Goal: Find specific page/section: Find specific page/section

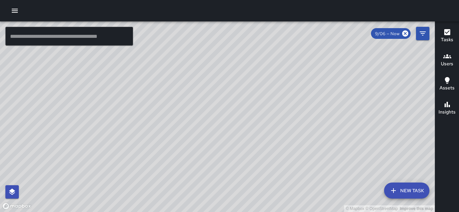
drag, startPoint x: 76, startPoint y: 115, endPoint x: 98, endPoint y: 158, distance: 48.3
click at [98, 158] on div "© Mapbox © OpenStreetMap Improve this map" at bounding box center [217, 116] width 434 height 191
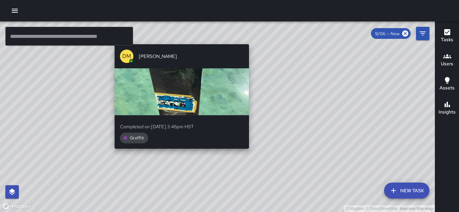
click at [181, 163] on div "© Mapbox © OpenStreetMap Improve this map DM [PERSON_NAME] Completed on [DATE] …" at bounding box center [217, 116] width 434 height 191
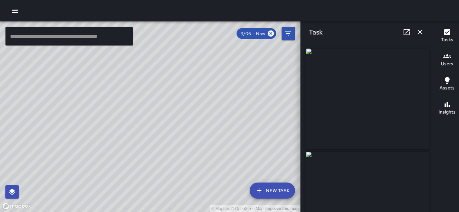
click at [281, 125] on div "© Mapbox © OpenStreetMap Improve this map PA [PERSON_NAME] [STREET_ADDRESS] Com…" at bounding box center [150, 116] width 300 height 191
click at [422, 32] on icon "button" at bounding box center [420, 32] width 8 height 8
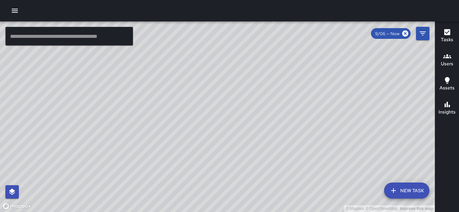
drag, startPoint x: 213, startPoint y: 64, endPoint x: 231, endPoint y: 125, distance: 63.0
click at [231, 125] on div "© Mapbox © OpenStreetMap Improve this map" at bounding box center [217, 116] width 434 height 191
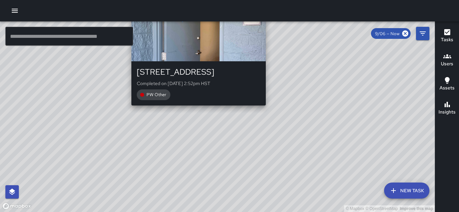
click at [194, 108] on div "© Mapbox © OpenStreetMap Improve this map [PERSON_NAME] [STREET_ADDRESS] Comple…" at bounding box center [217, 116] width 434 height 191
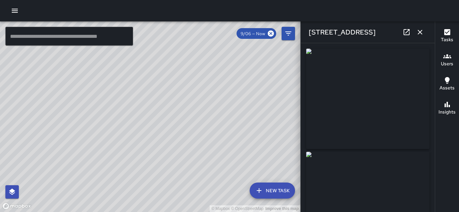
type input "**********"
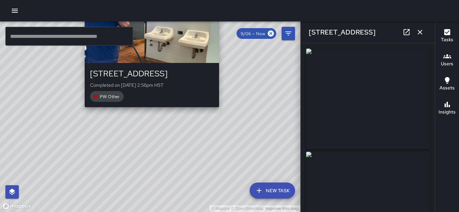
click at [150, 111] on div "© Mapbox © OpenStreetMap Improve this map [PERSON_NAME] [STREET_ADDRESS] Comple…" at bounding box center [150, 116] width 300 height 191
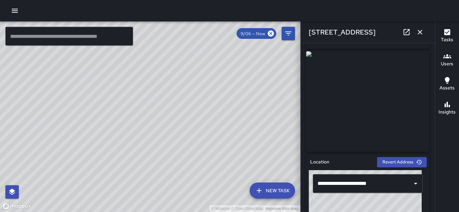
scroll to position [34, 0]
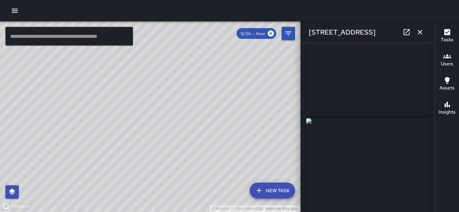
click at [419, 34] on icon "button" at bounding box center [420, 32] width 8 height 8
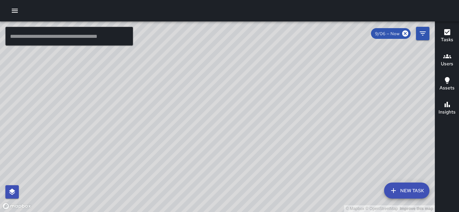
drag, startPoint x: 272, startPoint y: 150, endPoint x: 242, endPoint y: 107, distance: 53.1
click at [242, 107] on div "© Mapbox © OpenStreetMap Improve this map" at bounding box center [217, 116] width 434 height 191
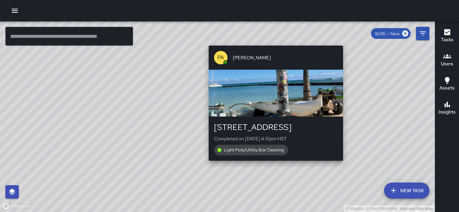
click at [272, 163] on div "PA [PERSON_NAME] [STREET_ADDRESS] Completed on [DATE] 4:10pm HST Light Pole/Uti…" at bounding box center [276, 103] width 140 height 121
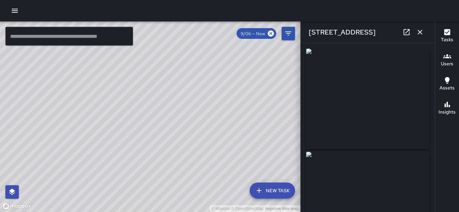
type input "**********"
click at [16, 11] on icon "button" at bounding box center [15, 11] width 8 height 8
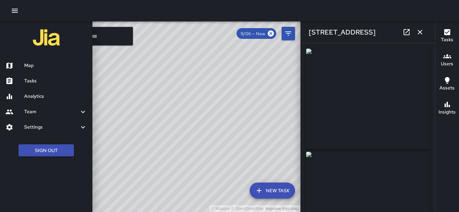
click at [25, 65] on h6 "Map" at bounding box center [55, 65] width 63 height 7
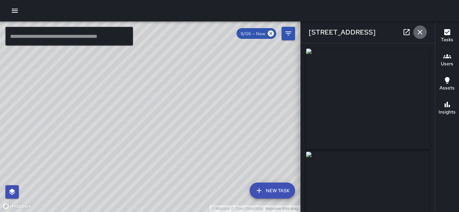
click at [415, 32] on button "button" at bounding box center [419, 32] width 13 height 13
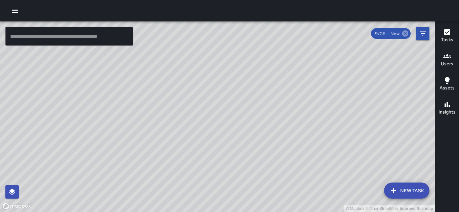
click at [402, 33] on icon at bounding box center [405, 34] width 6 height 6
click at [402, 35] on icon at bounding box center [405, 34] width 6 height 6
drag, startPoint x: 378, startPoint y: 123, endPoint x: 240, endPoint y: 81, distance: 144.2
click at [240, 81] on div "© Mapbox © OpenStreetMap Improve this map" at bounding box center [217, 116] width 434 height 191
drag, startPoint x: 209, startPoint y: 105, endPoint x: 275, endPoint y: 135, distance: 72.4
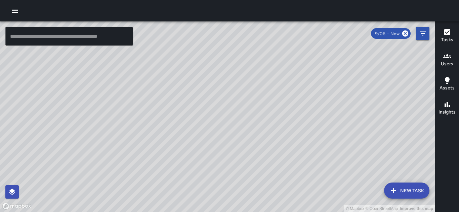
click at [275, 135] on div "© Mapbox © OpenStreetMap Improve this map" at bounding box center [217, 116] width 434 height 191
drag, startPoint x: 272, startPoint y: 141, endPoint x: 210, endPoint y: 146, distance: 62.0
click at [210, 146] on div "© Mapbox © OpenStreetMap Improve this map" at bounding box center [217, 116] width 434 height 191
drag, startPoint x: 304, startPoint y: 156, endPoint x: 252, endPoint y: 83, distance: 90.5
click at [252, 83] on div "© Mapbox © OpenStreetMap Improve this map" at bounding box center [217, 116] width 434 height 191
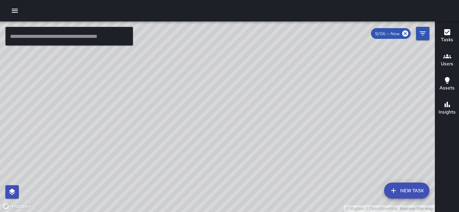
drag, startPoint x: 324, startPoint y: 183, endPoint x: 346, endPoint y: 179, distance: 22.3
click at [346, 179] on div "© Mapbox © OpenStreetMap Improve this map" at bounding box center [217, 116] width 434 height 191
drag, startPoint x: 221, startPoint y: 96, endPoint x: 250, endPoint y: 155, distance: 66.1
click at [250, 158] on div "© Mapbox © OpenStreetMap Improve this map" at bounding box center [217, 116] width 434 height 191
drag, startPoint x: 251, startPoint y: 115, endPoint x: 211, endPoint y: 142, distance: 47.2
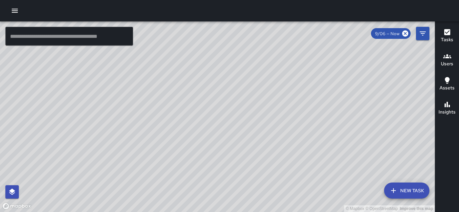
click at [209, 146] on div "© Mapbox © OpenStreetMap Improve this map" at bounding box center [217, 116] width 434 height 191
click at [266, 134] on div "© Mapbox © OpenStreetMap Improve this map" at bounding box center [217, 116] width 434 height 191
drag, startPoint x: 259, startPoint y: 176, endPoint x: 262, endPoint y: 91, distance: 84.6
click at [262, 91] on div "© Mapbox © OpenStreetMap Improve this map" at bounding box center [217, 116] width 434 height 191
drag, startPoint x: 394, startPoint y: 172, endPoint x: 256, endPoint y: 141, distance: 141.4
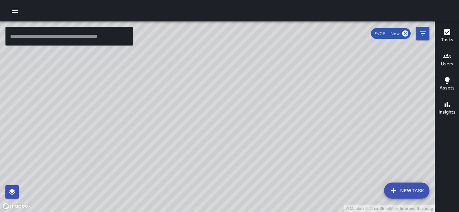
click at [256, 141] on div "© Mapbox © OpenStreetMap Improve this map" at bounding box center [217, 116] width 434 height 191
drag, startPoint x: 267, startPoint y: 73, endPoint x: 294, endPoint y: 118, distance: 53.6
click at [294, 118] on div "© Mapbox © OpenStreetMap Improve this map" at bounding box center [217, 116] width 434 height 191
drag, startPoint x: 282, startPoint y: 152, endPoint x: 264, endPoint y: 137, distance: 23.9
click at [264, 137] on div "© Mapbox © OpenStreetMap Improve this map" at bounding box center [217, 116] width 434 height 191
